Goal: Task Accomplishment & Management: Manage account settings

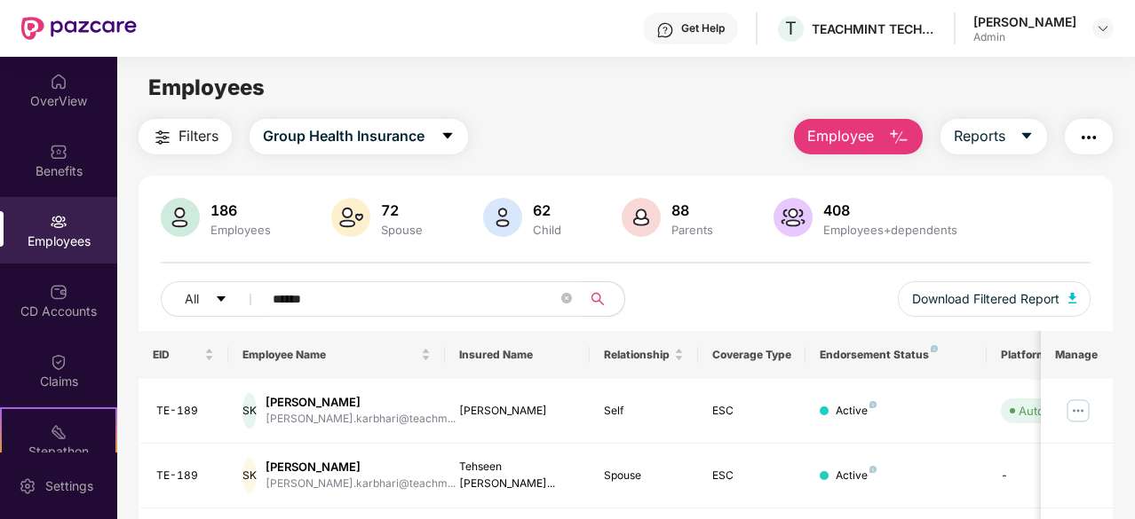
scroll to position [89, 0]
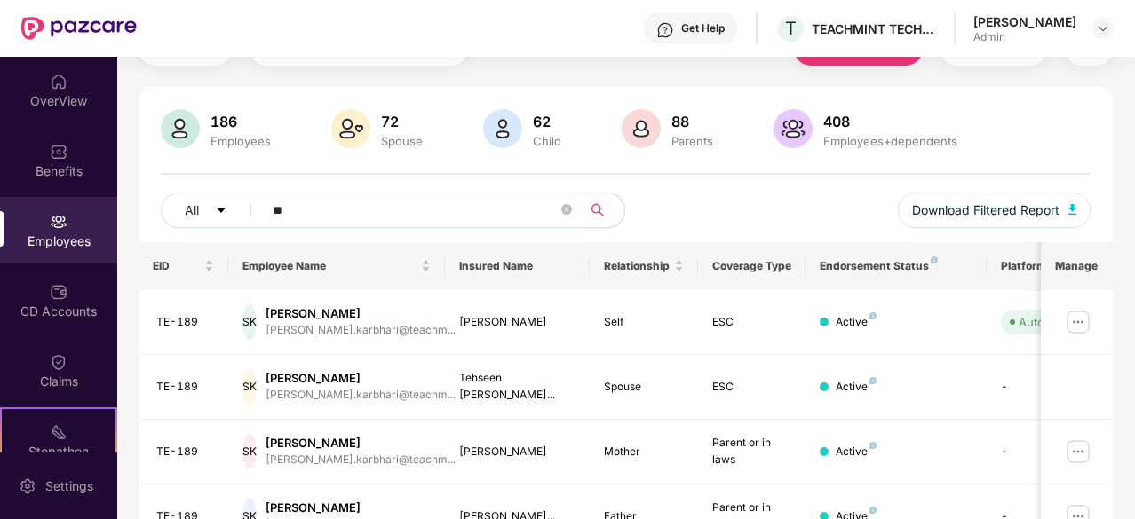
type input "*"
type input "*****"
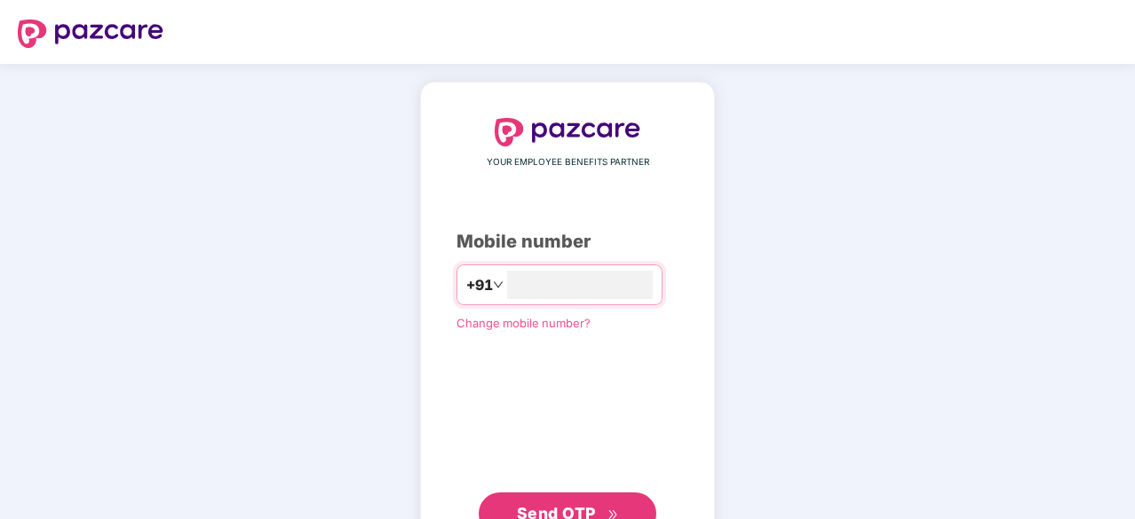
type input "**********"
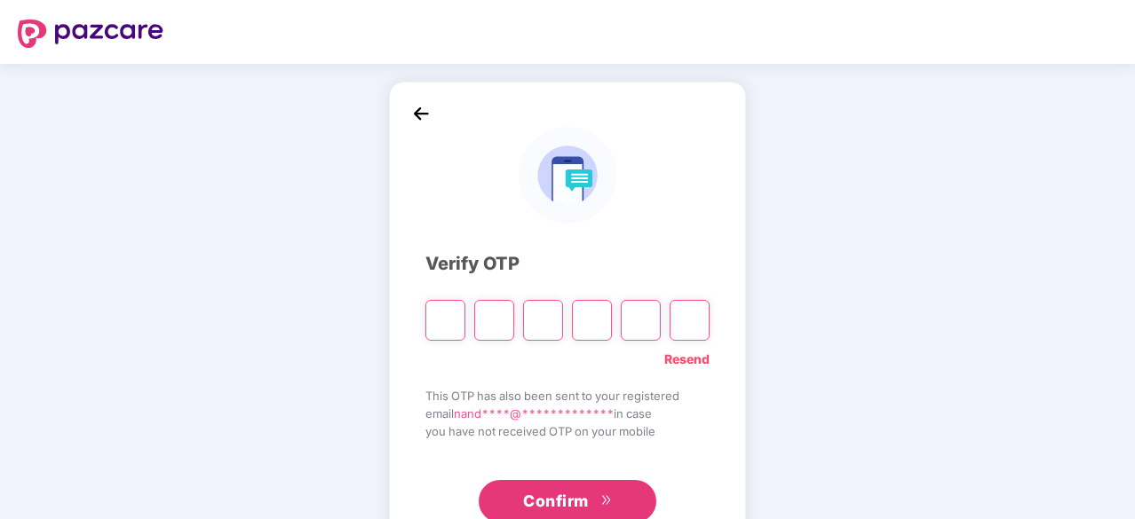
type input "*"
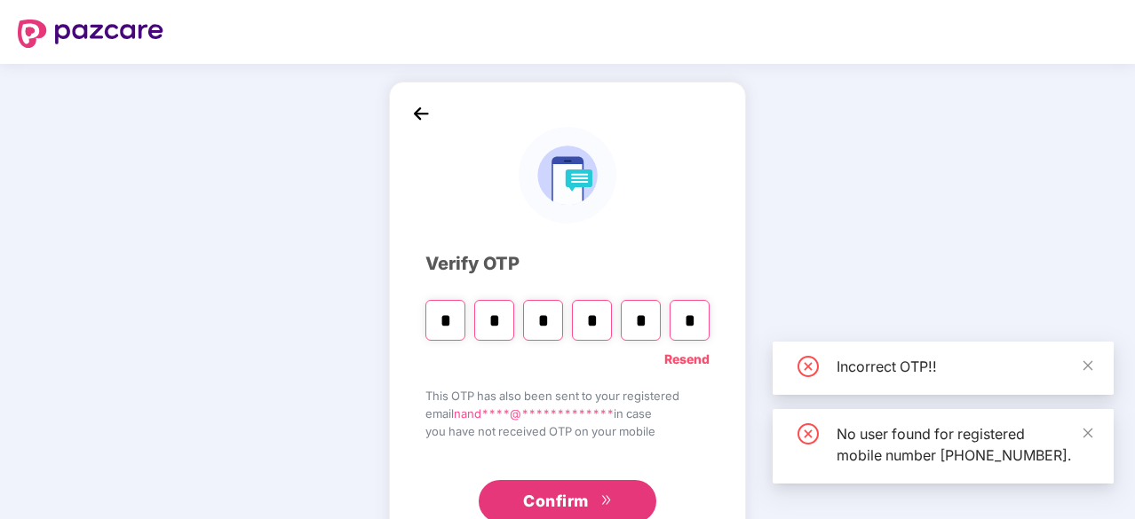
type input "*"
click at [550, 320] on input "*" at bounding box center [543, 320] width 40 height 41
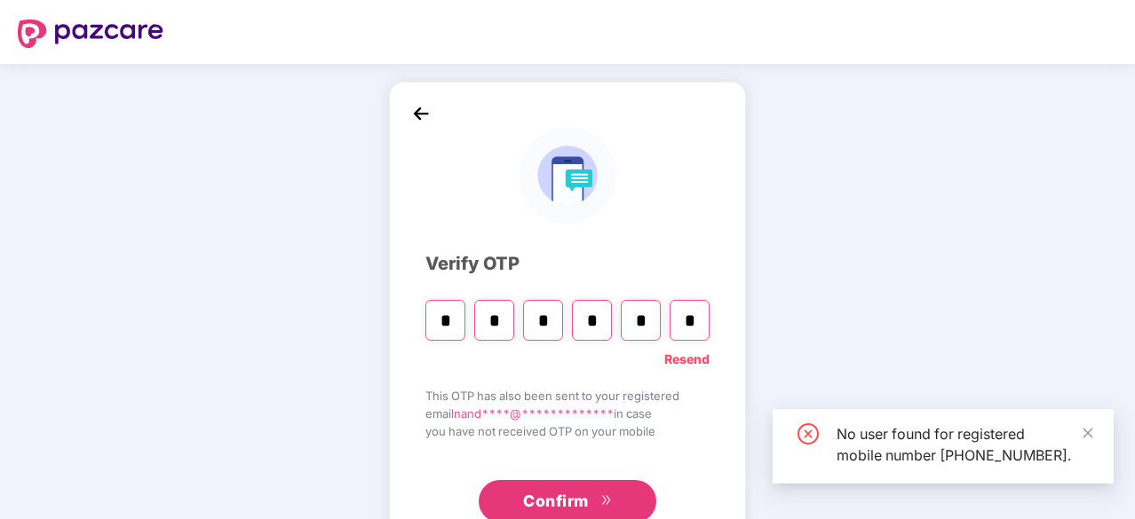
type input "*"
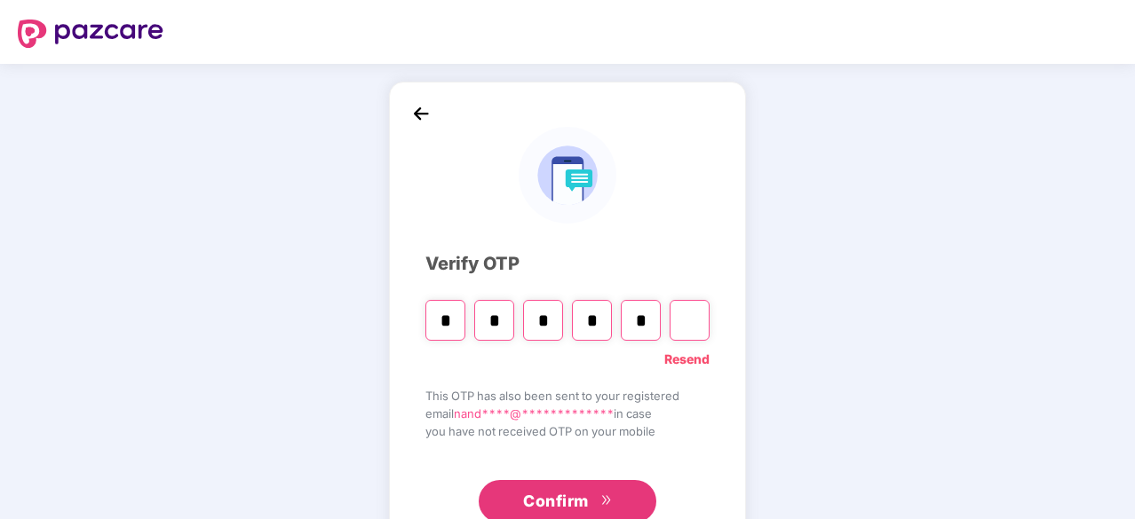
type input "*"
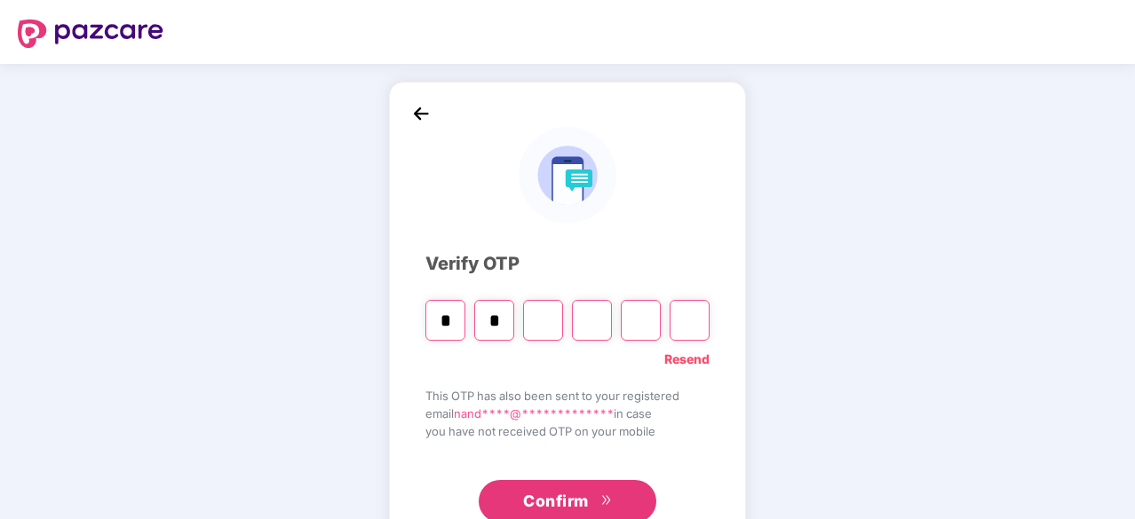
type input "*"
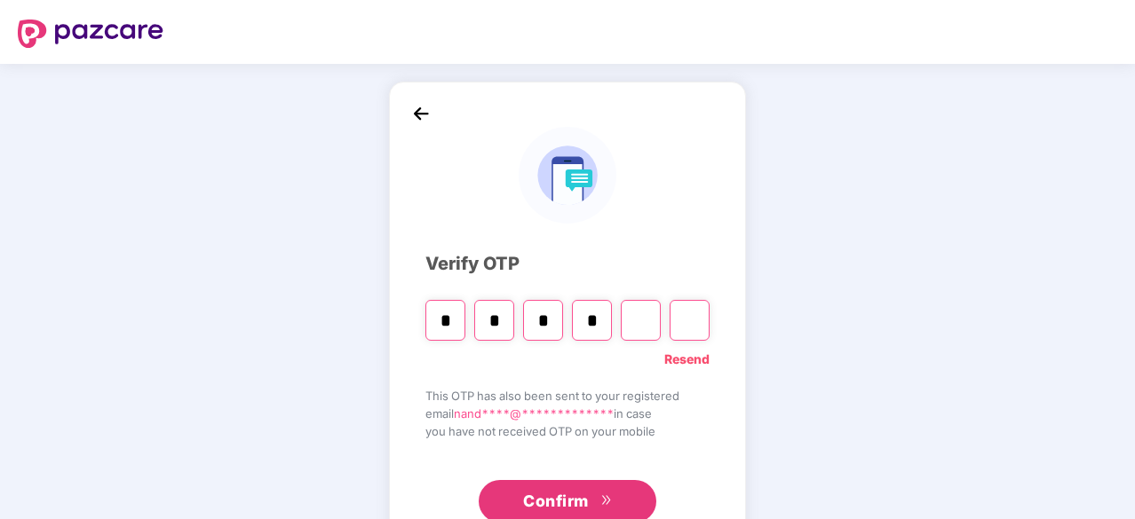
type input "*"
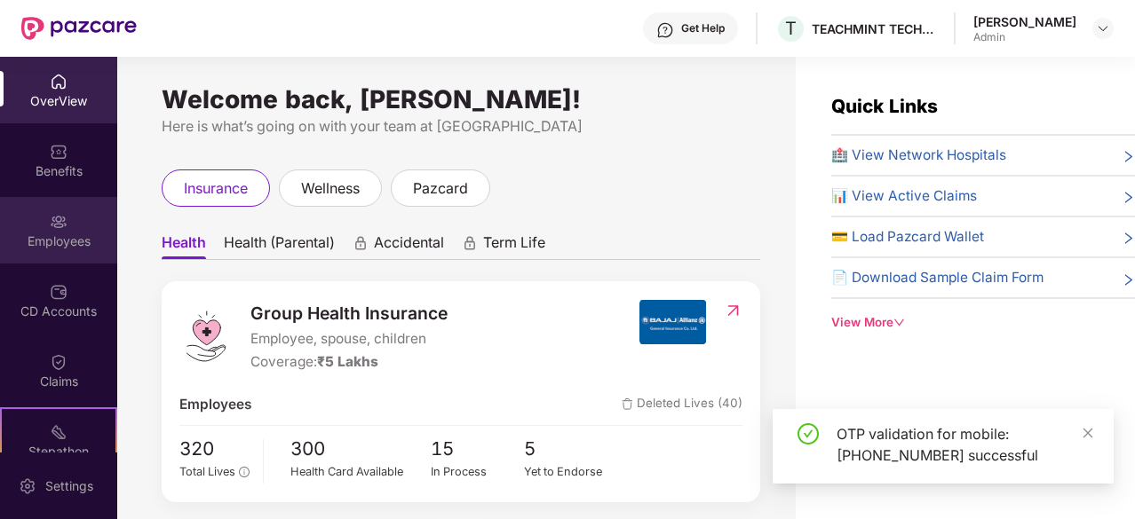
click at [39, 225] on div "Employees" at bounding box center [58, 230] width 117 height 67
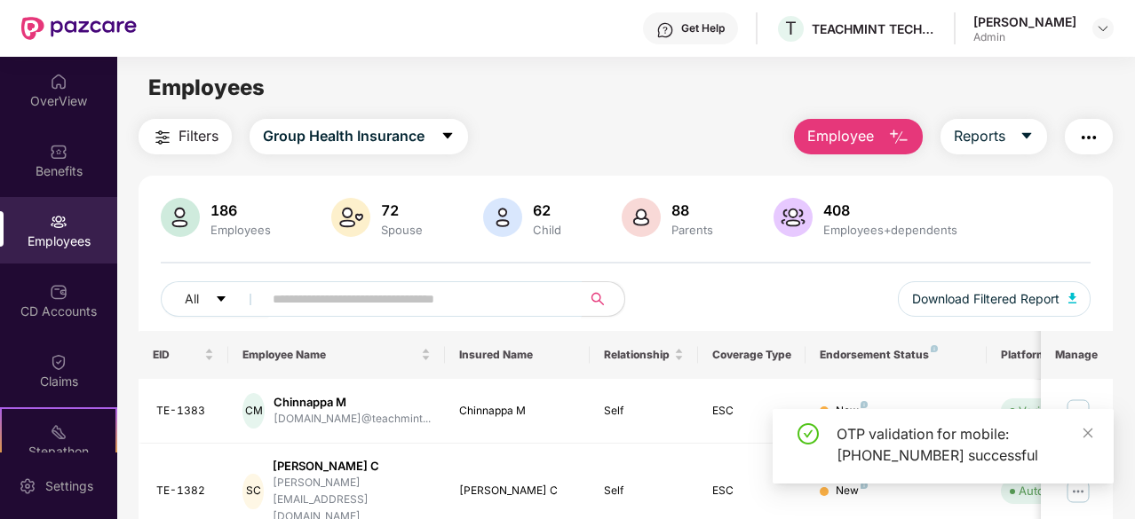
click at [317, 303] on input "text" at bounding box center [415, 299] width 285 height 27
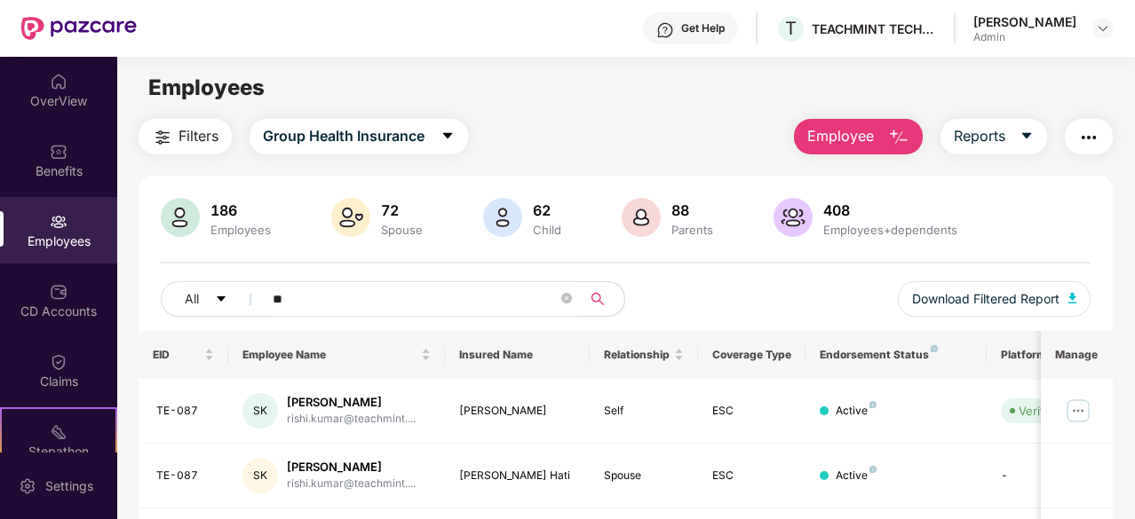
type input "*"
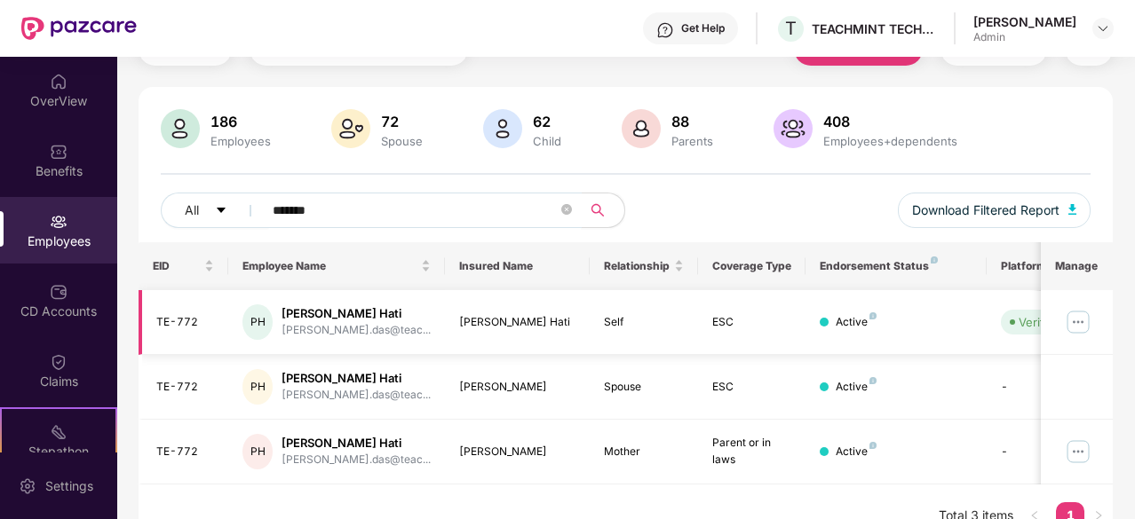
scroll to position [115, 0]
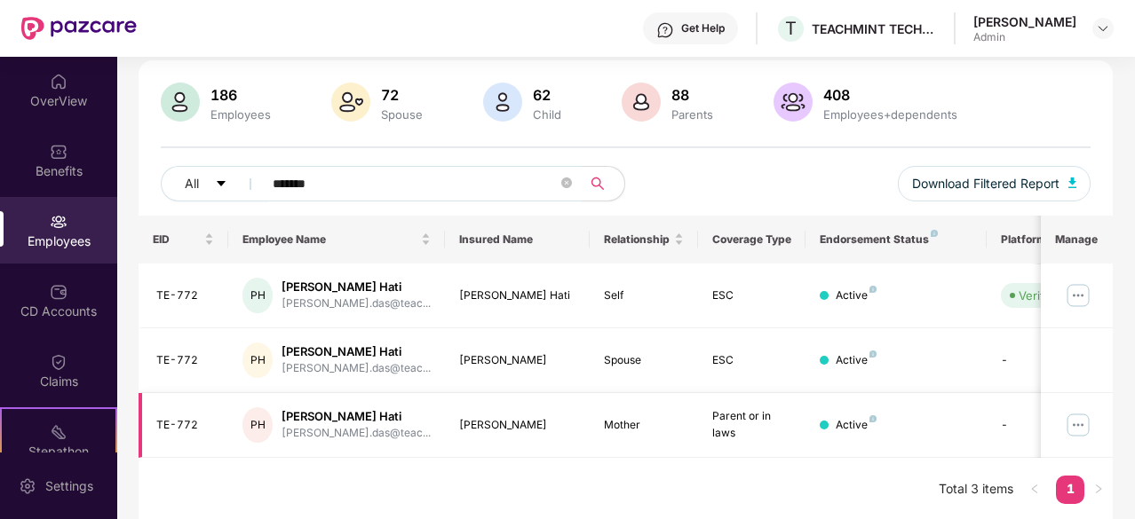
type input "*******"
click at [1084, 426] on img at bounding box center [1078, 425] width 28 height 28
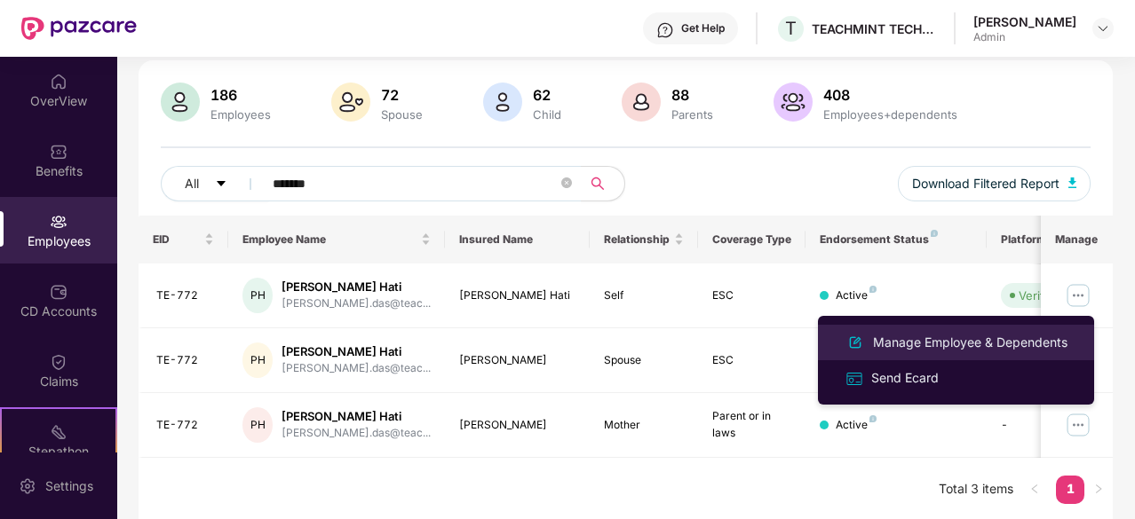
click at [955, 347] on div "Manage Employee & Dependents" at bounding box center [970, 343] width 202 height 20
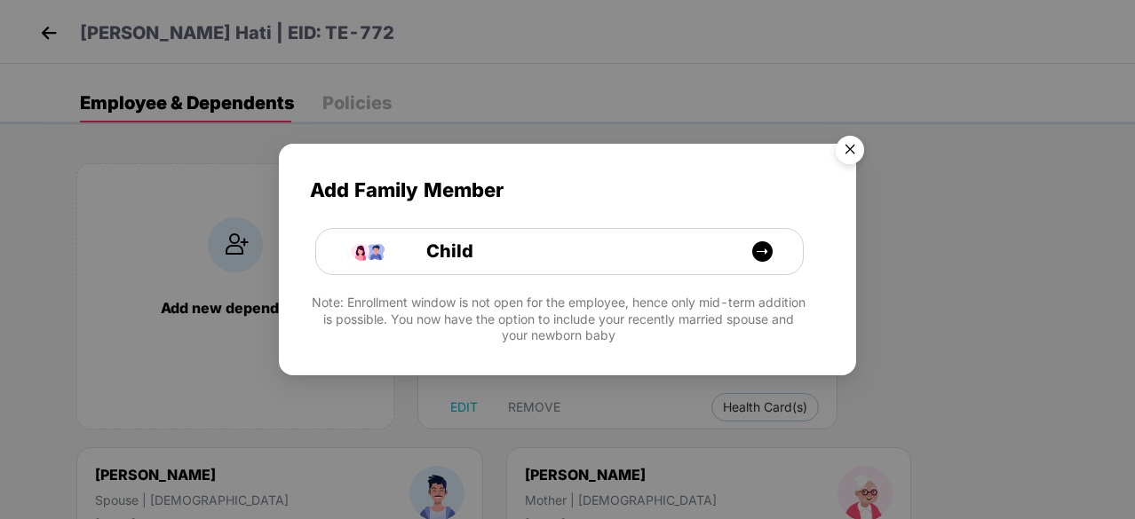
click at [850, 158] on img "Close" at bounding box center [850, 153] width 50 height 50
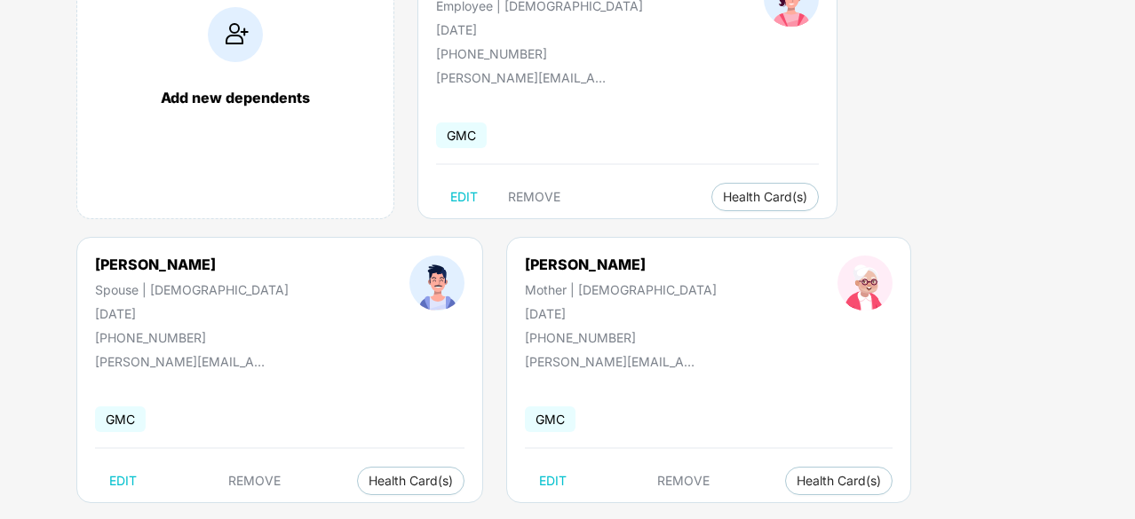
scroll to position [238, 0]
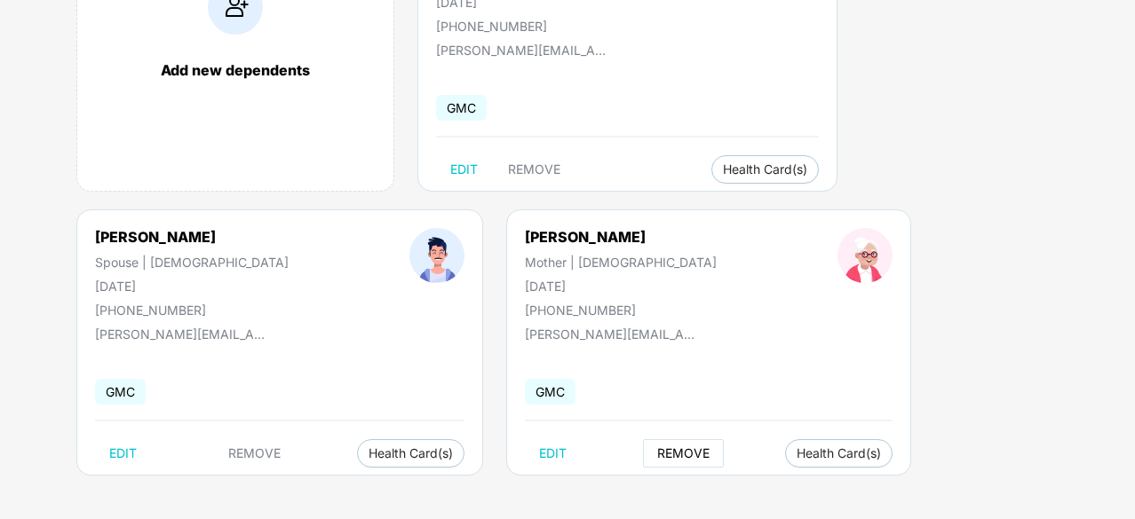
click at [657, 448] on span "REMOVE" at bounding box center [683, 454] width 52 height 14
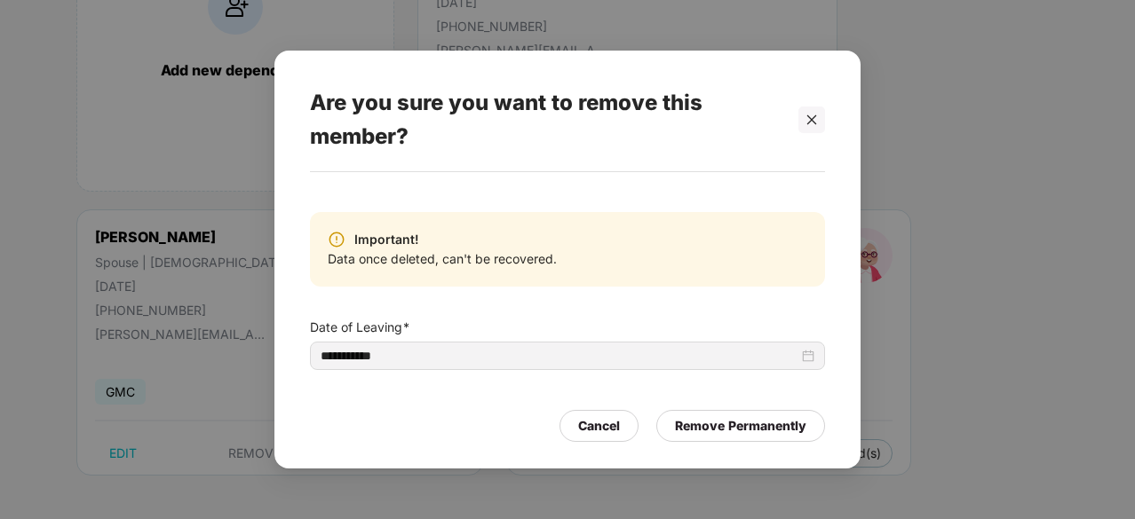
click at [1009, 384] on div "**********" at bounding box center [567, 259] width 1135 height 519
click at [816, 123] on icon "close" at bounding box center [811, 120] width 12 height 12
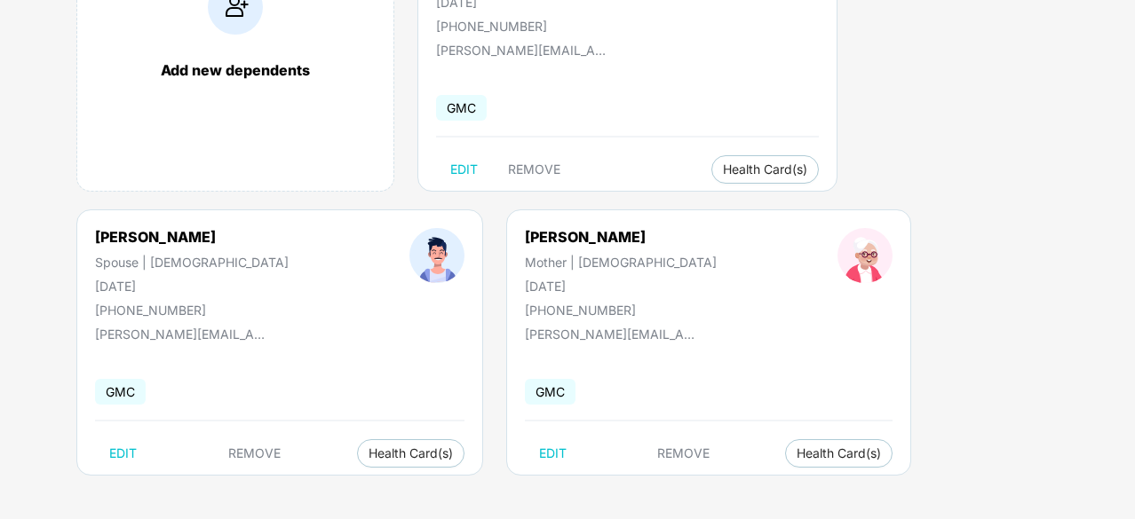
scroll to position [149, 0]
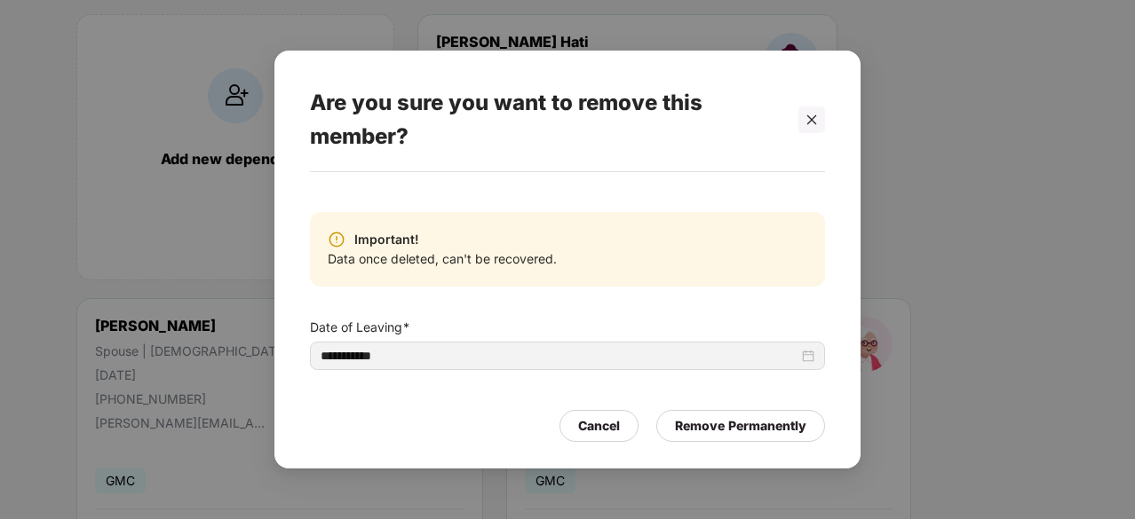
click at [937, 356] on div "**********" at bounding box center [567, 259] width 1135 height 519
click at [810, 122] on icon "close" at bounding box center [812, 120] width 10 height 10
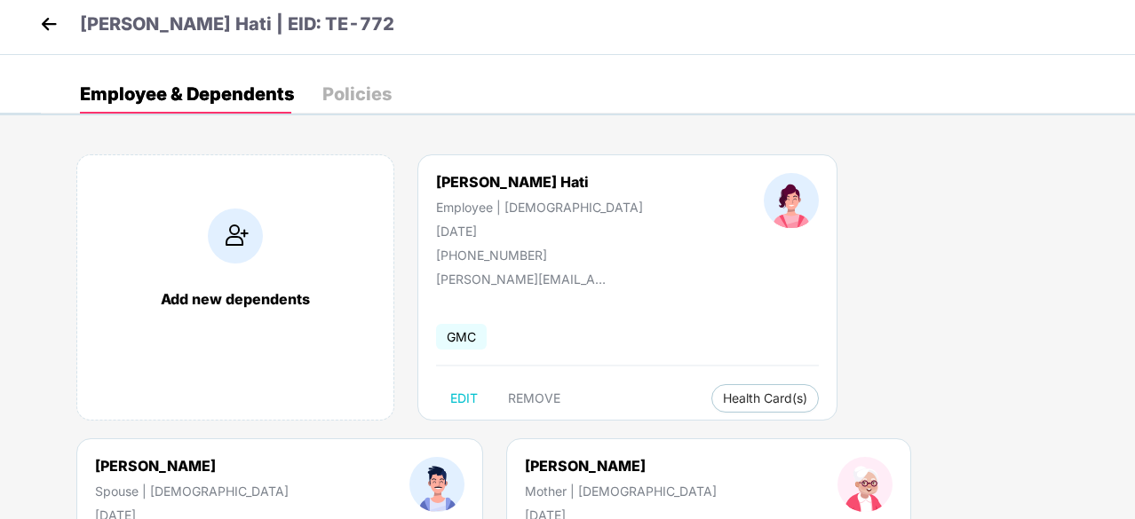
scroll to position [0, 0]
